Goal: Check status

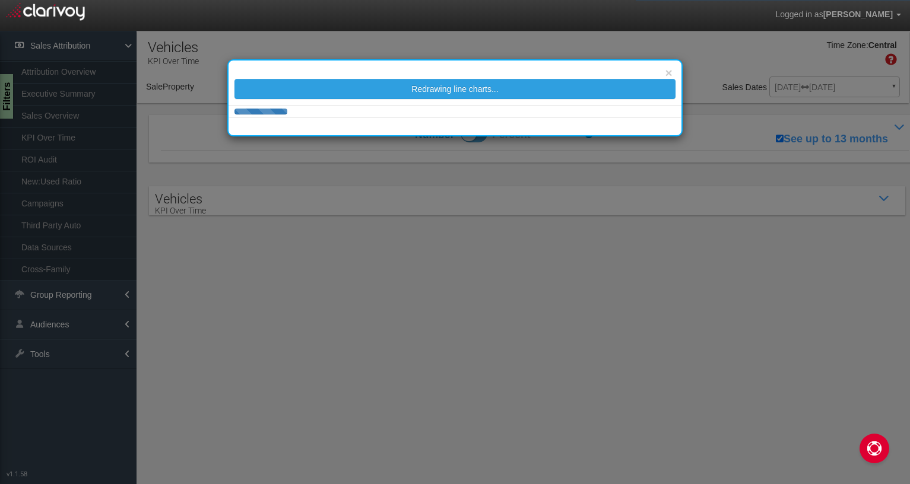
select select "object:199"
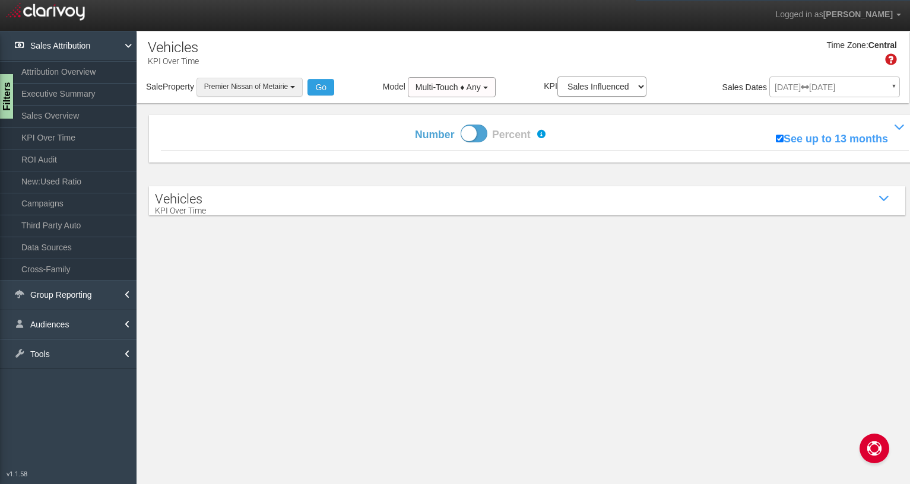
click at [282, 87] on span "Premier Nissan of Metairie" at bounding box center [246, 86] width 84 height 8
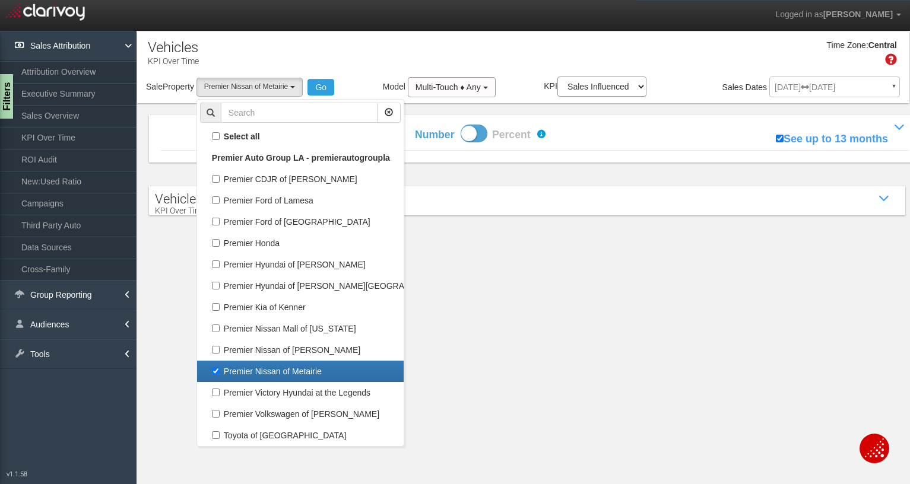
click at [215, 370] on label "Premier Nissan of Metairie" at bounding box center [300, 371] width 201 height 15
click at [215, 370] on input "Premier Nissan of Metairie" at bounding box center [216, 371] width 8 height 8
checkbox input "false"
select select
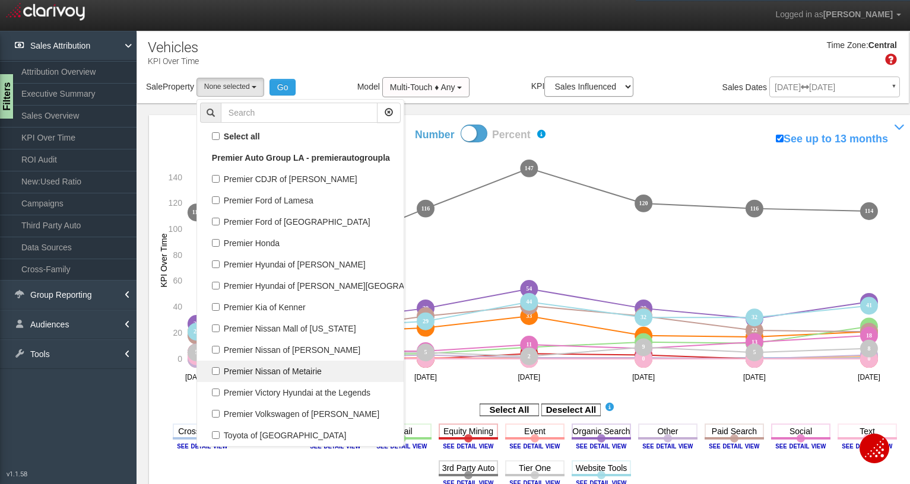
scroll to position [101, 0]
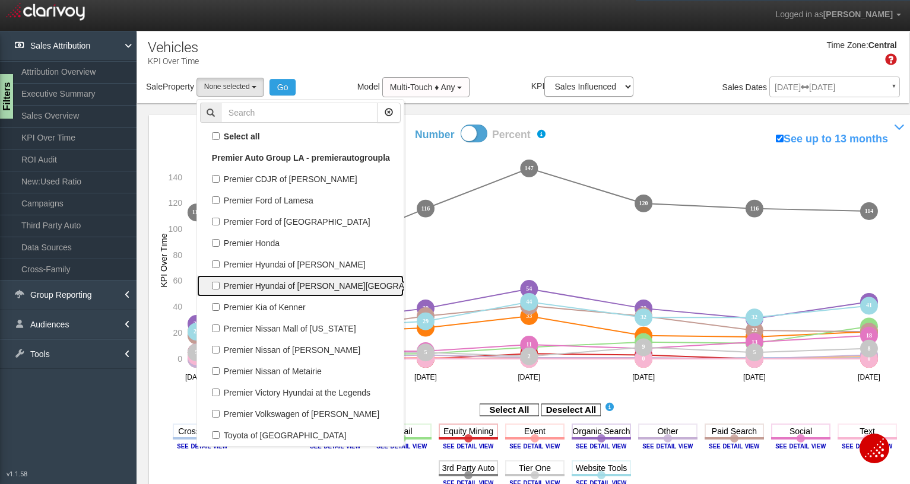
click at [214, 288] on label "Premier Hyundai of [PERSON_NAME][GEOGRAPHIC_DATA]" at bounding box center [300, 285] width 201 height 15
click at [214, 288] on input "Premier Hyundai of [PERSON_NAME][GEOGRAPHIC_DATA]" at bounding box center [216, 286] width 8 height 8
checkbox input "true"
select select "object:195"
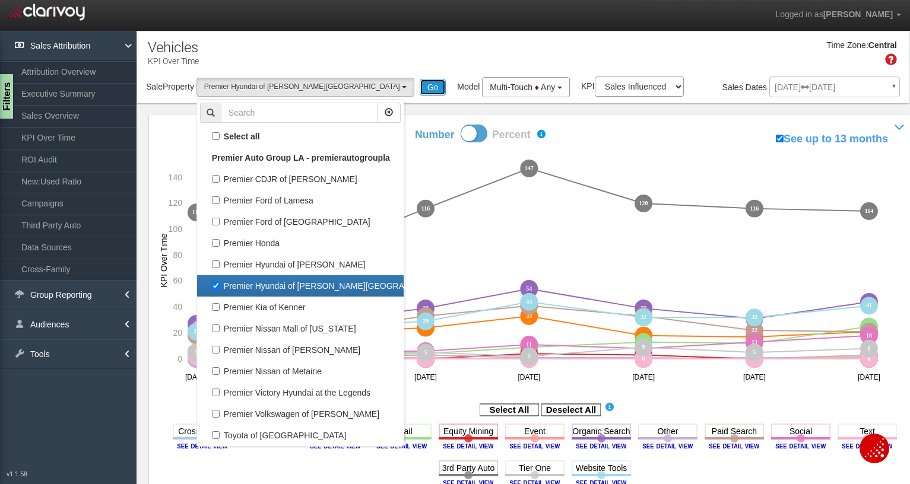
click at [420, 80] on button "Go" at bounding box center [433, 87] width 27 height 17
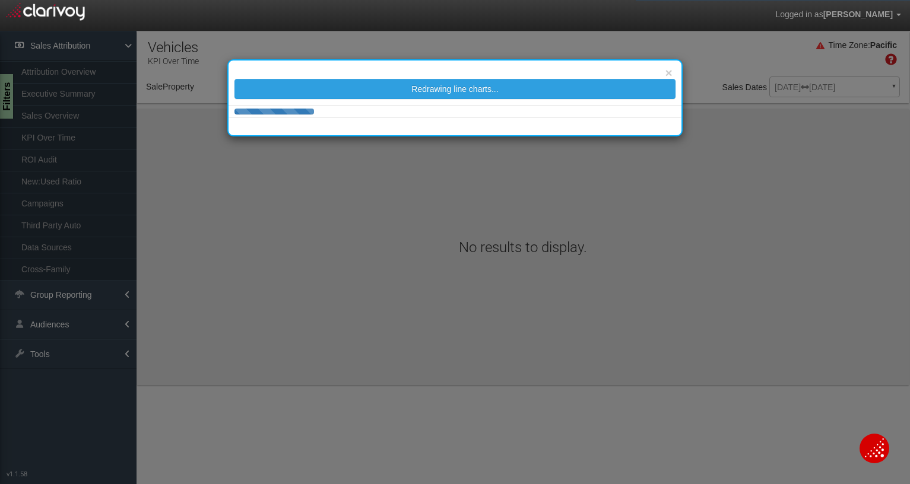
select select "object:328"
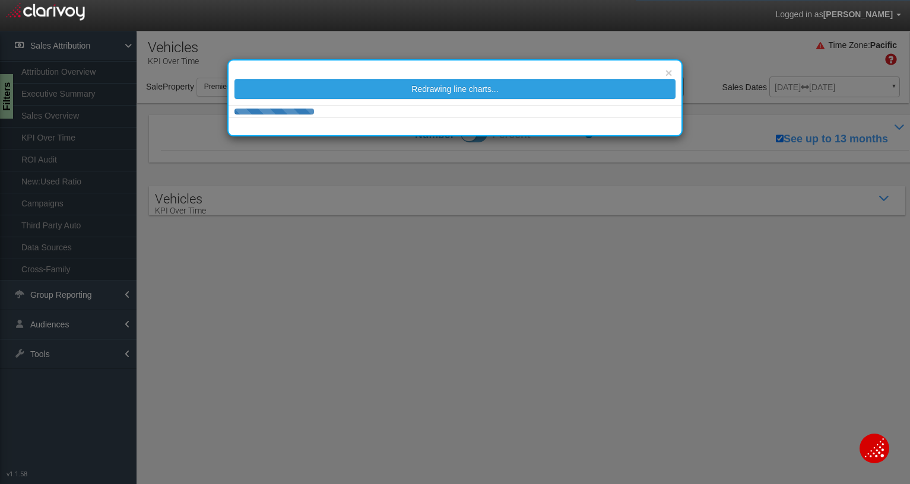
scroll to position [0, 0]
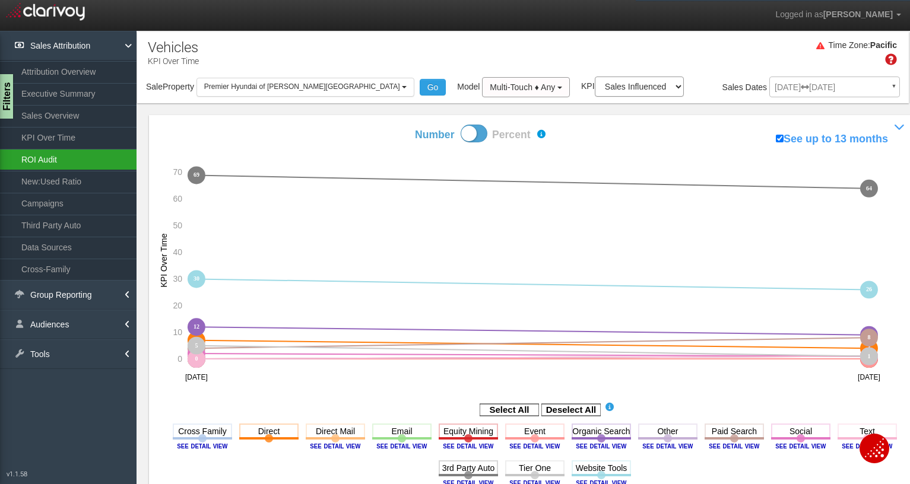
click at [53, 153] on link "ROI Audit" at bounding box center [68, 159] width 136 height 21
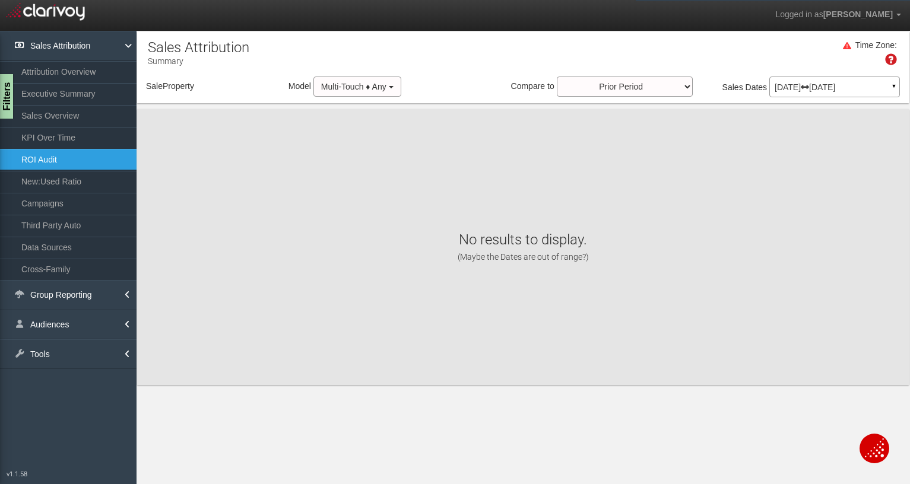
select select "object:489"
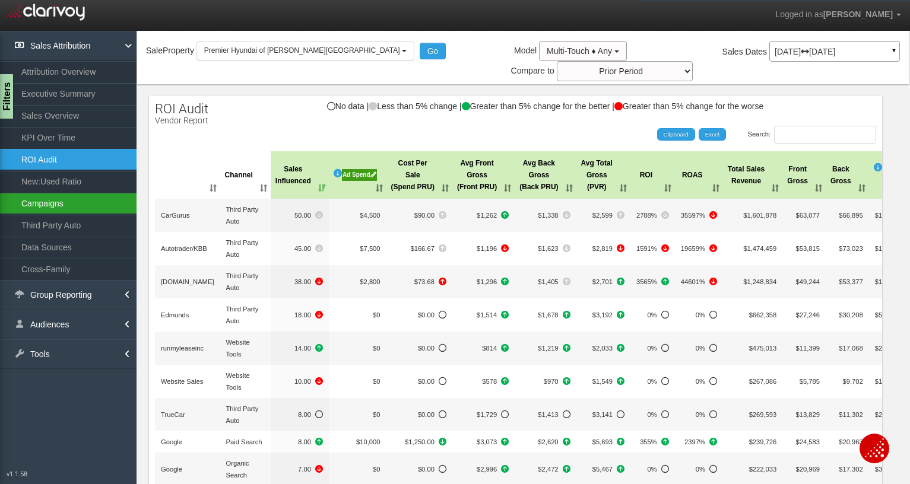
scroll to position [36, 0]
